Goal: Find specific page/section

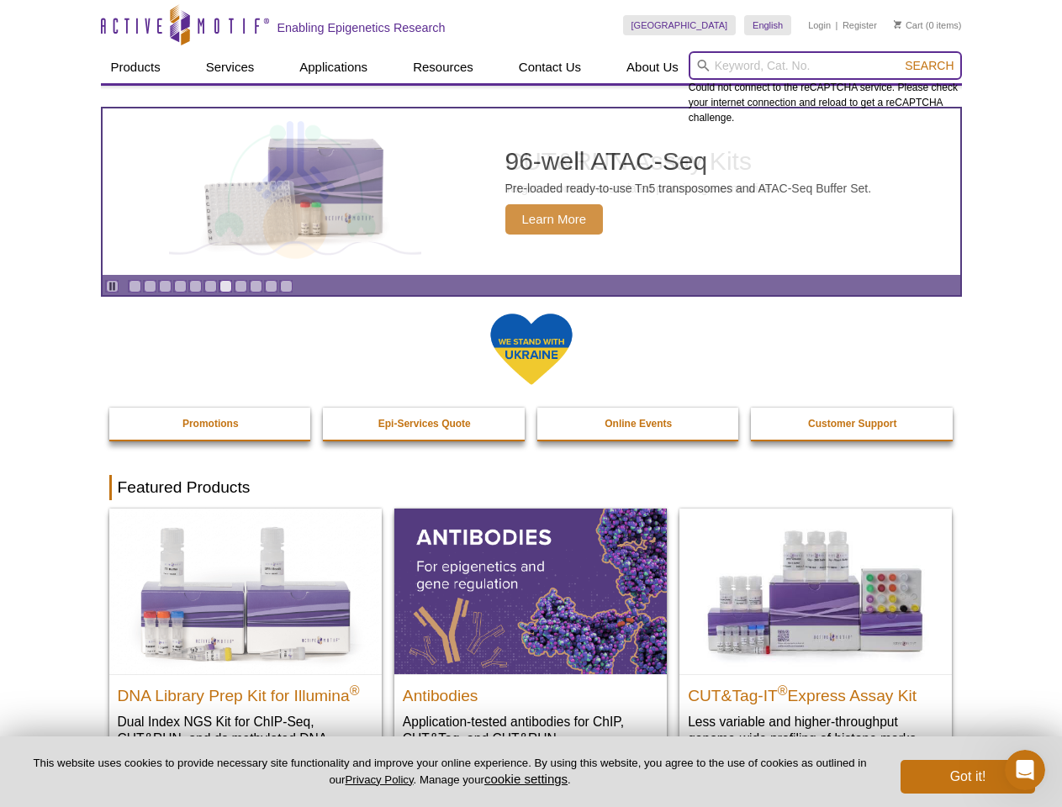
click at [825, 66] on input "search" at bounding box center [825, 65] width 273 height 29
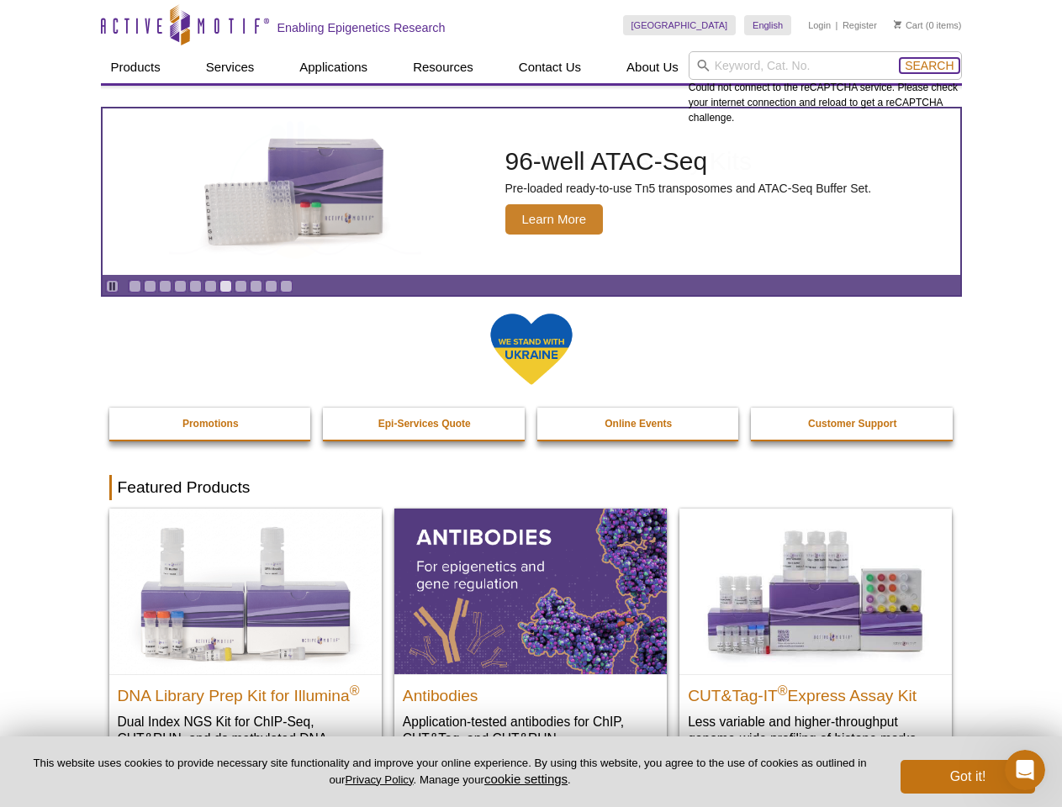
click at [929, 66] on span "Search" at bounding box center [929, 65] width 49 height 13
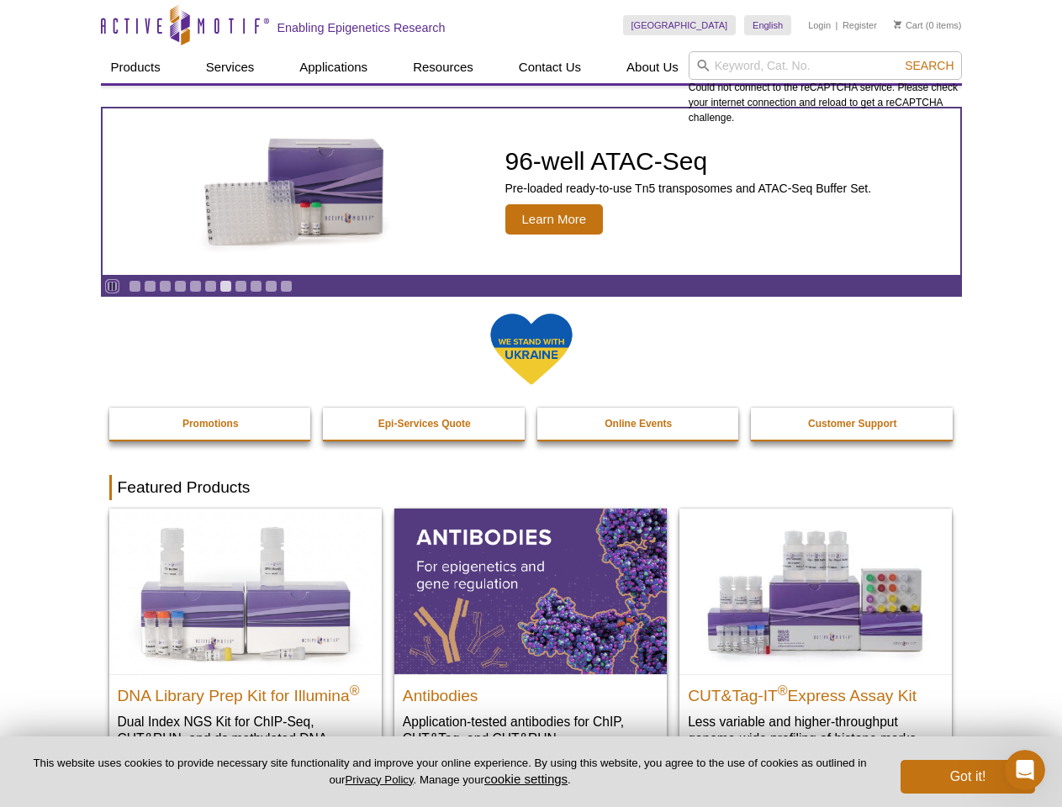
click at [112, 286] on icon "Pause" at bounding box center [112, 286] width 11 height 11
click at [135, 286] on link "Go to slide 1" at bounding box center [135, 286] width 13 height 13
click at [150, 286] on link "Go to slide 2" at bounding box center [150, 286] width 13 height 13
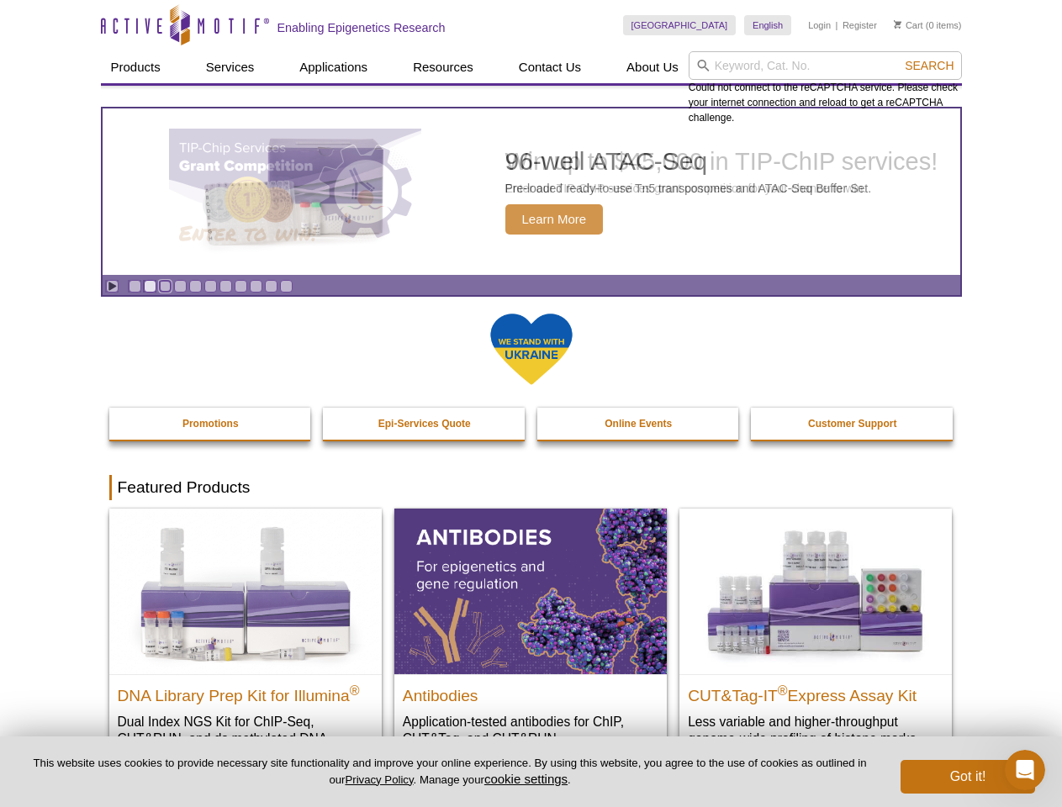
click at [165, 286] on link "Go to slide 3" at bounding box center [165, 286] width 13 height 13
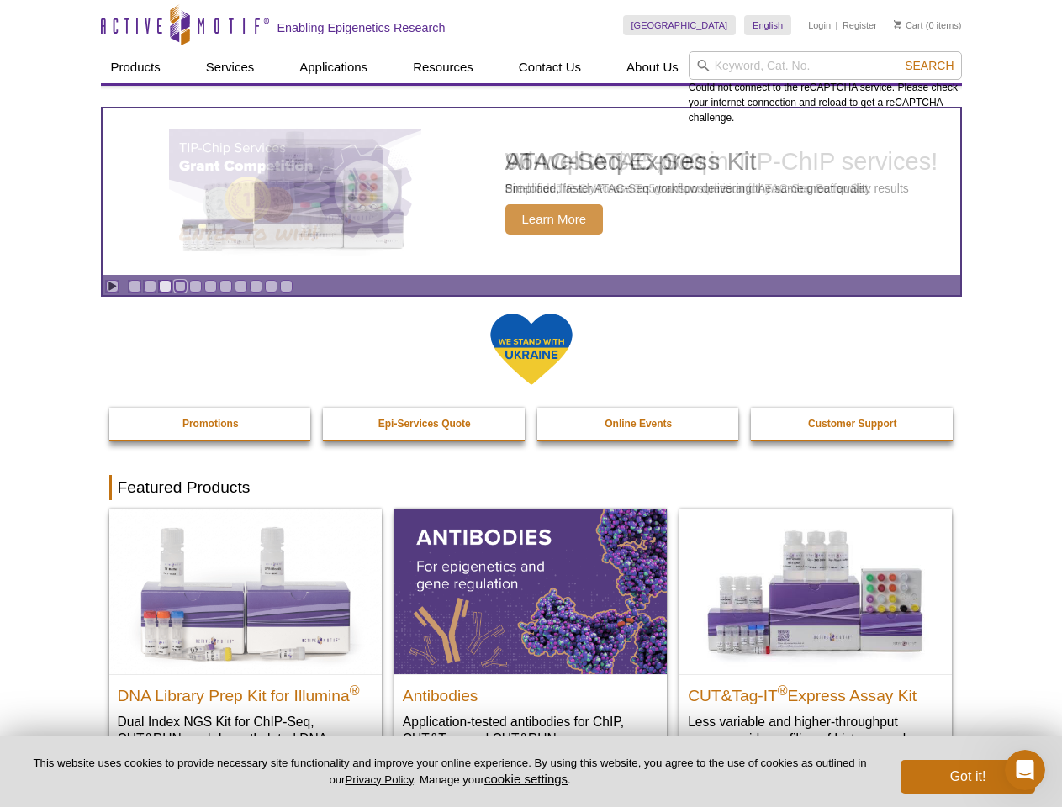
click at [180, 286] on link "Go to slide 4" at bounding box center [180, 286] width 13 height 13
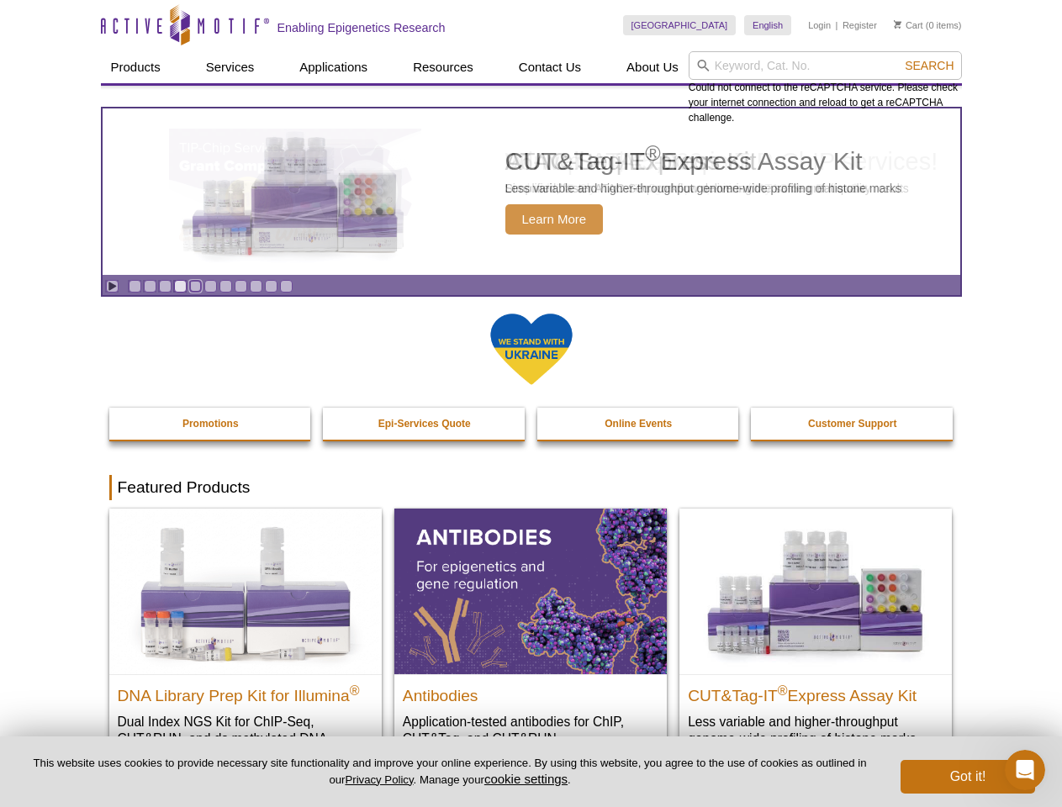
click at [195, 286] on link "Go to slide 5" at bounding box center [195, 286] width 13 height 13
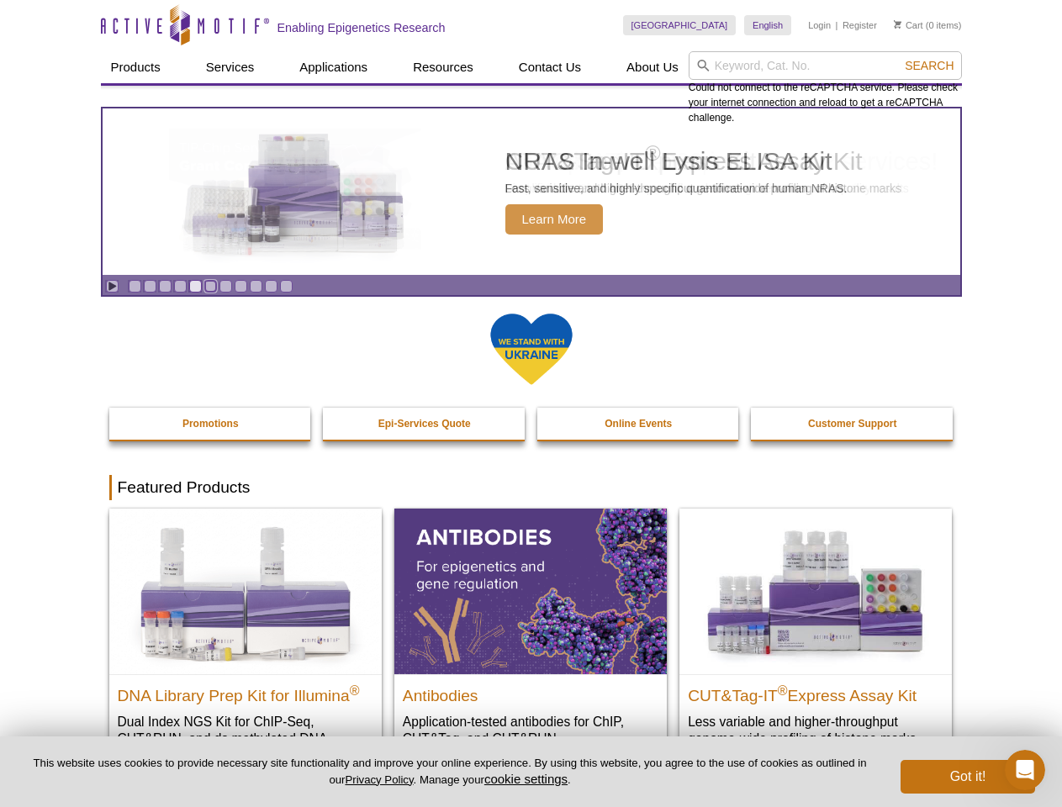
click at [210, 286] on link "Go to slide 6" at bounding box center [210, 286] width 13 height 13
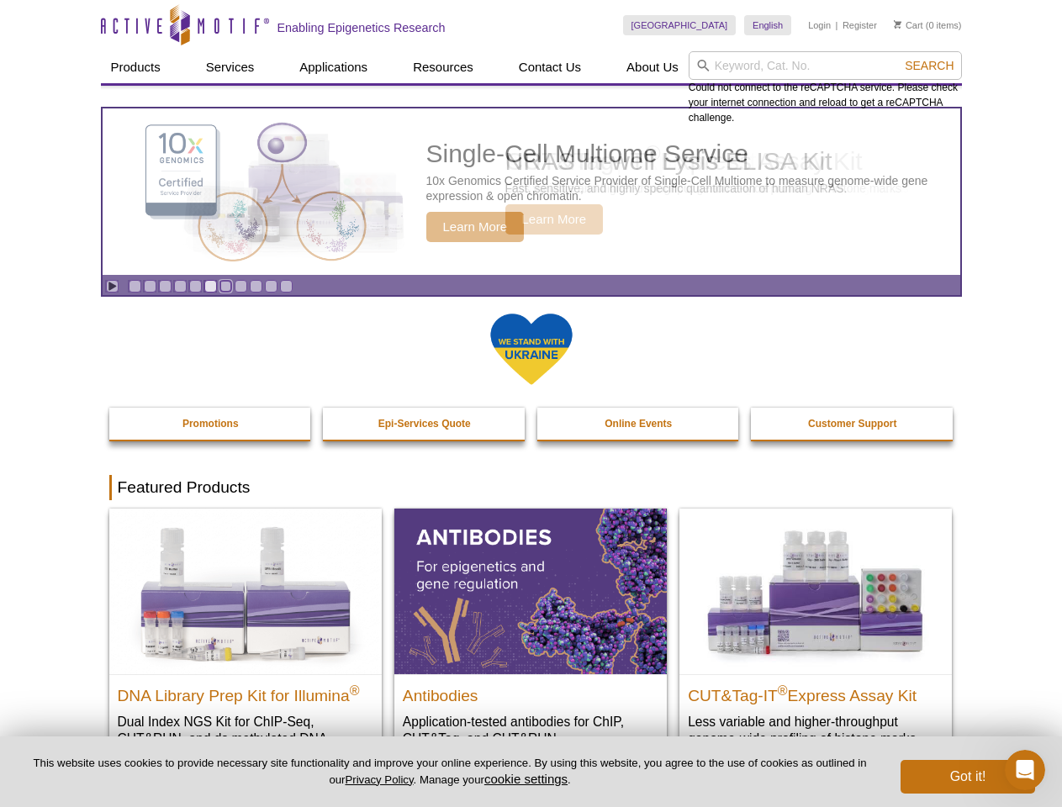
click at [225, 286] on link "Go to slide 7" at bounding box center [225, 286] width 13 height 13
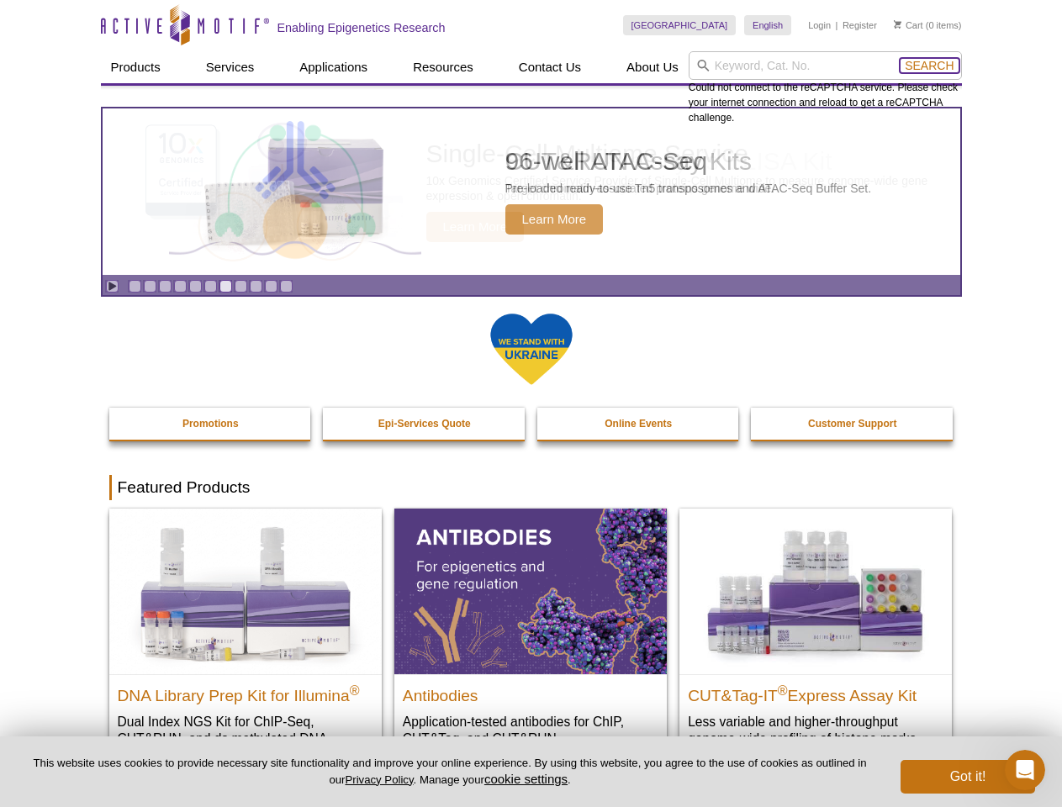
click at [929, 66] on span "Search" at bounding box center [929, 65] width 49 height 13
